Goal: Transaction & Acquisition: Book appointment/travel/reservation

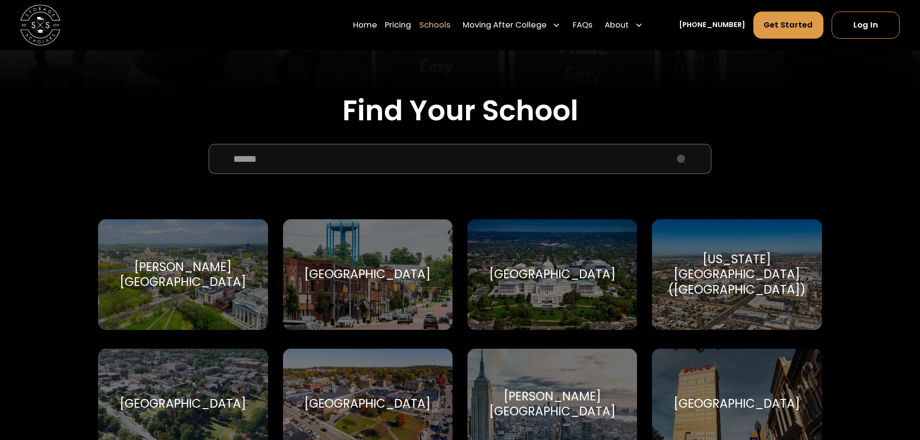
scroll to position [580, 0]
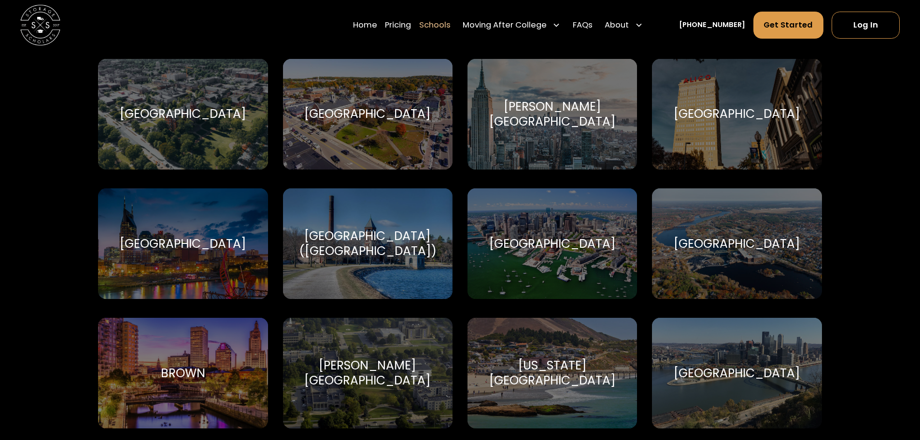
click at [560, 271] on div "Boston University Boston University" at bounding box center [553, 243] width 170 height 111
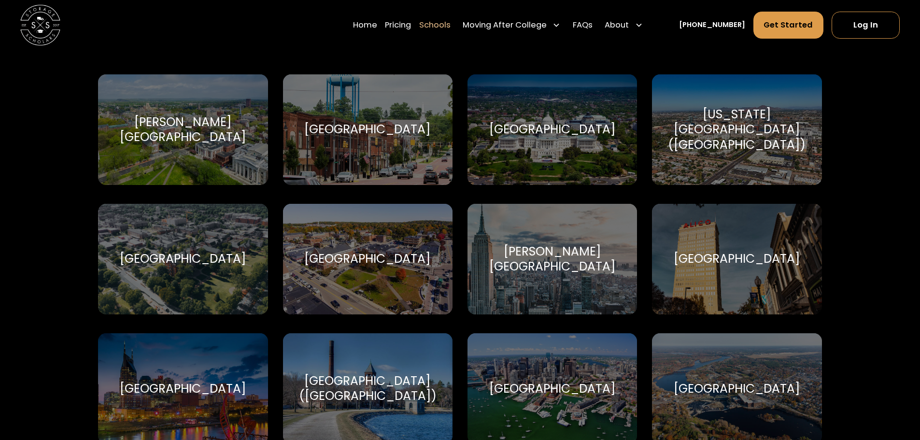
scroll to position [483, 0]
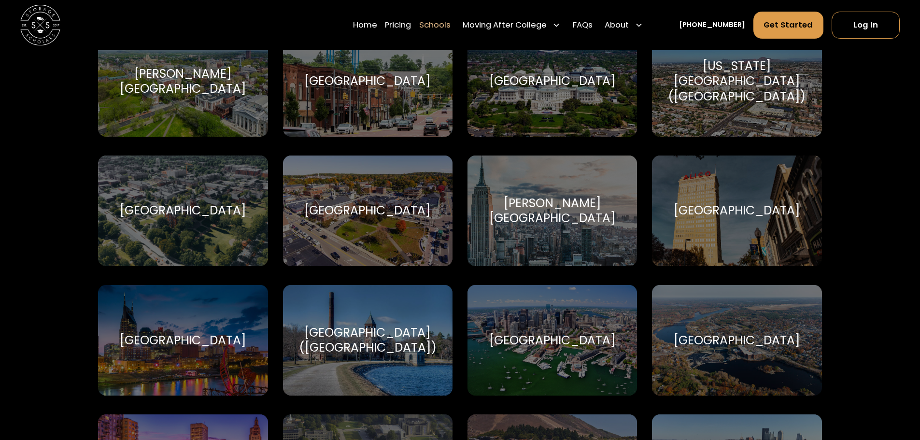
click at [536, 328] on div "Boston University Boston University" at bounding box center [553, 340] width 170 height 111
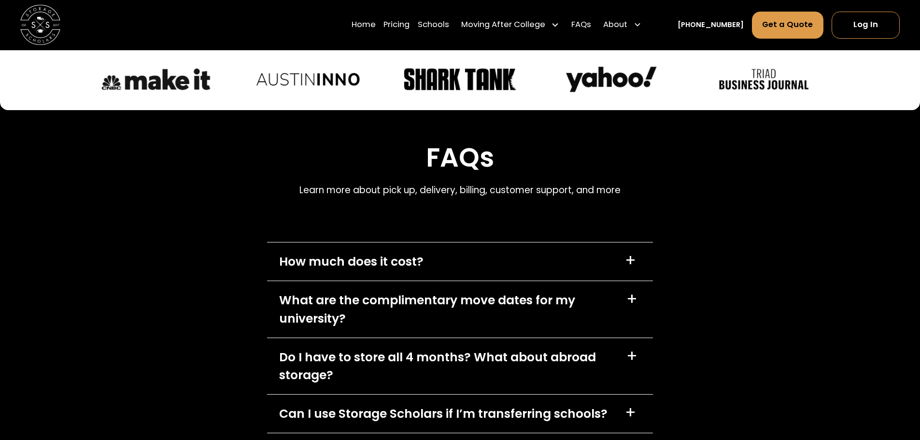
scroll to position [4010, 0]
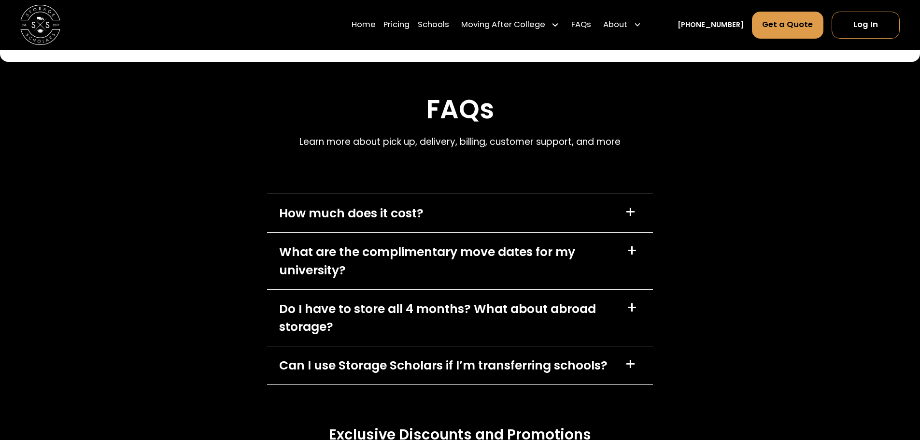
click at [629, 204] on div "+" at bounding box center [630, 212] width 11 height 16
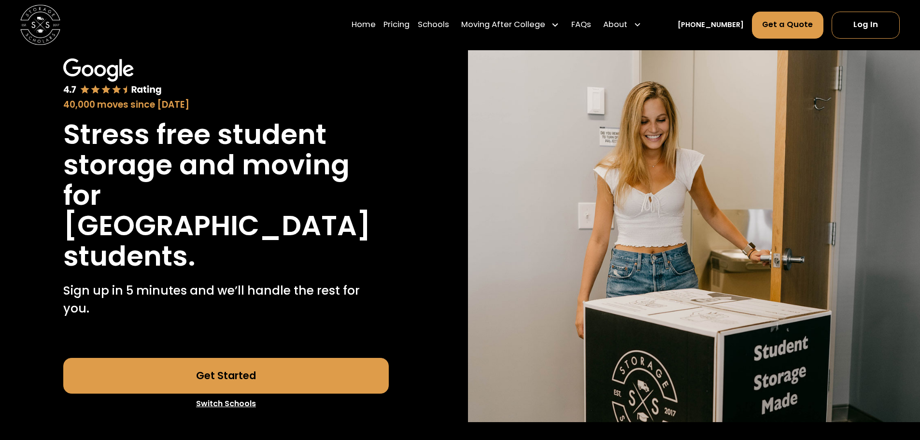
scroll to position [0, 0]
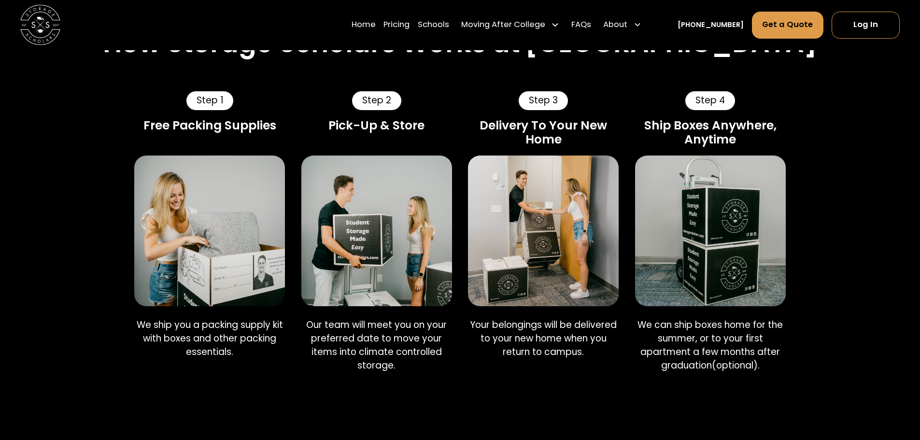
scroll to position [676, 0]
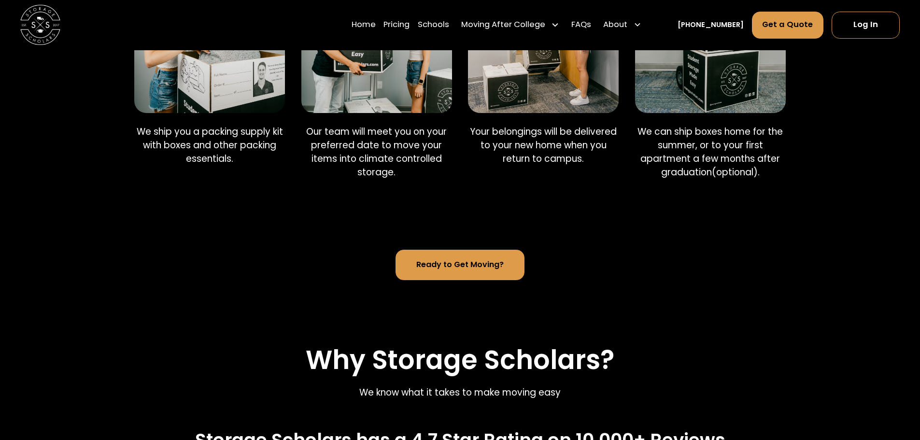
click at [457, 258] on link "Ready to Get Moving?" at bounding box center [460, 265] width 129 height 30
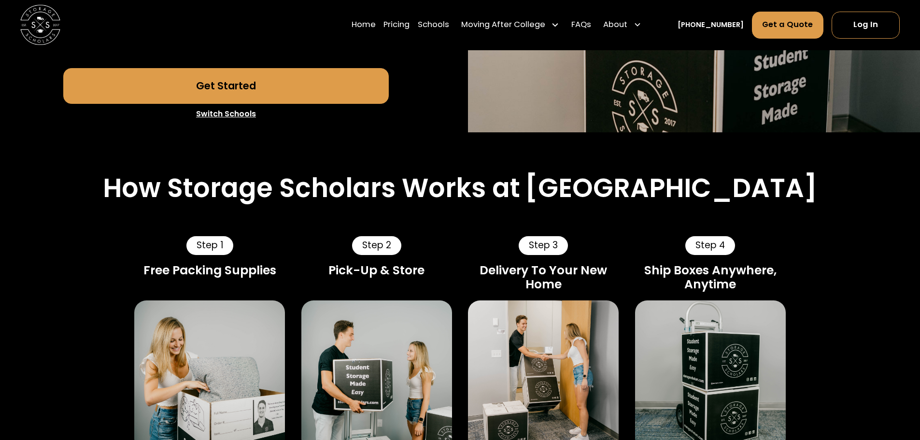
scroll to position [242, 0]
